Goal: Task Accomplishment & Management: Complete application form

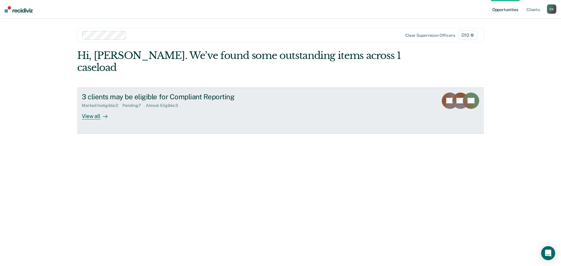
click at [97, 108] on div "View all" at bounding box center [98, 113] width 33 height 11
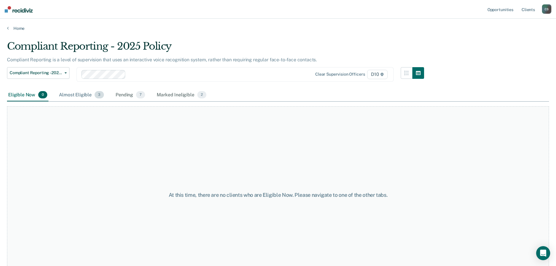
click at [84, 97] on div "Almost Eligible 3" at bounding box center [81, 95] width 47 height 13
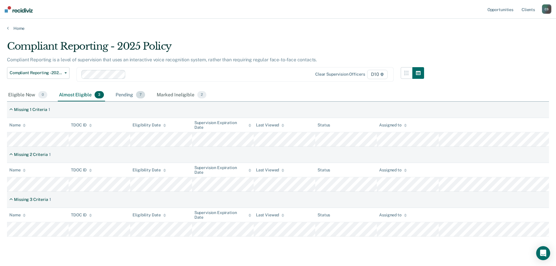
click at [131, 94] on div "Pending 7" at bounding box center [130, 95] width 32 height 13
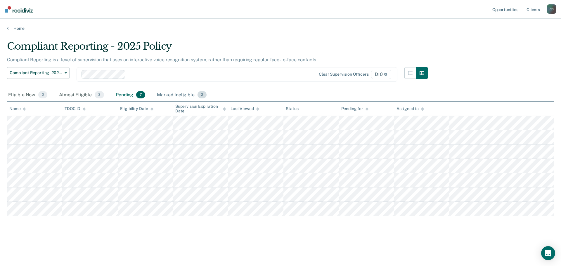
click at [171, 94] on div "Marked Ineligible 2" at bounding box center [182, 95] width 52 height 13
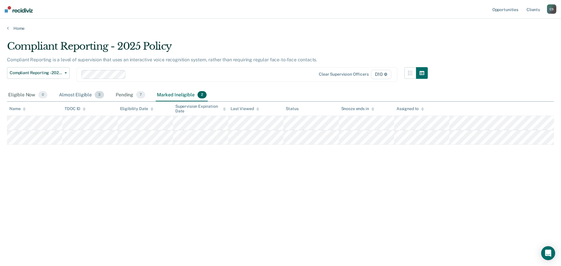
click at [74, 93] on div "Almost Eligible 3" at bounding box center [81, 95] width 47 height 13
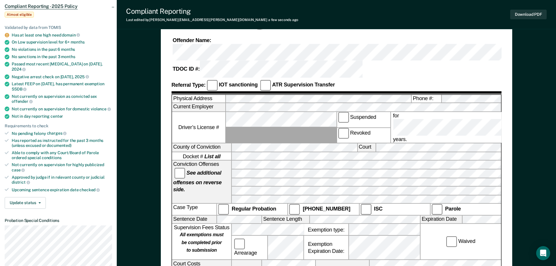
scroll to position [58, 0]
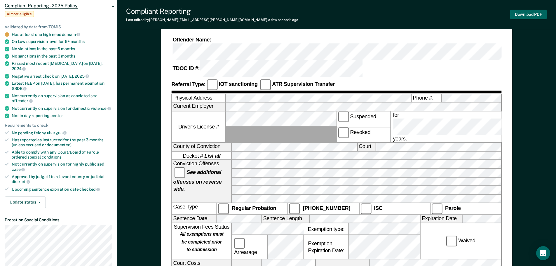
click at [535, 13] on button "Download PDF" at bounding box center [528, 15] width 36 height 10
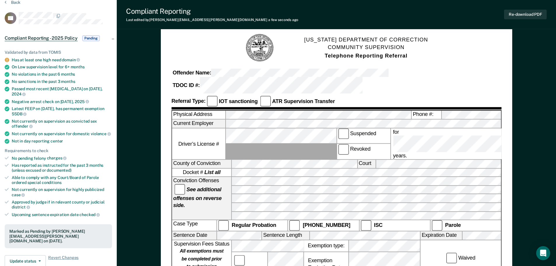
scroll to position [0, 0]
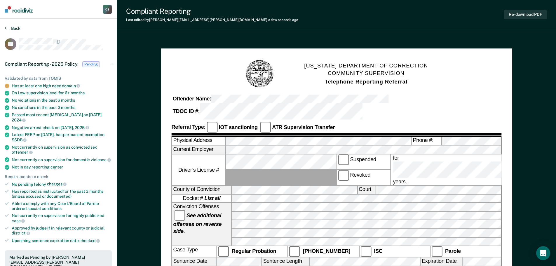
click at [12, 27] on button "Back" at bounding box center [13, 28] width 16 height 5
